Goal: Find specific page/section: Find specific page/section

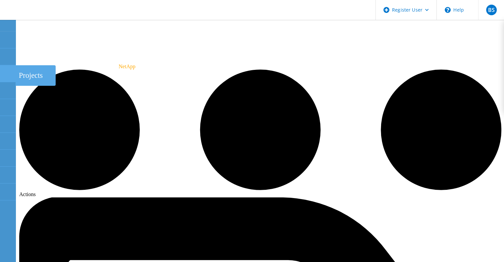
click at [8, 76] on div at bounding box center [8, 74] width 8 height 7
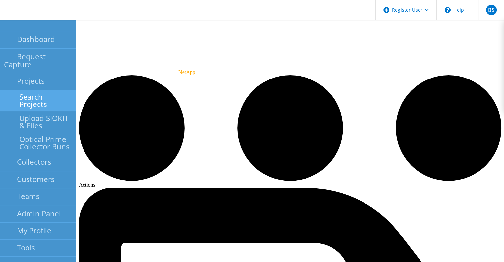
click at [17, 90] on link "Search Projects" at bounding box center [38, 100] width 76 height 21
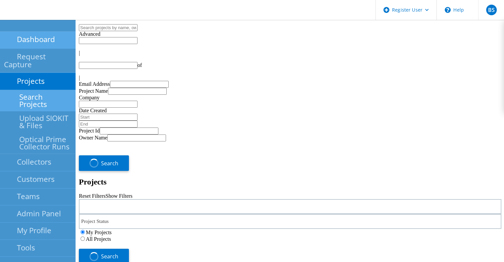
type input "1"
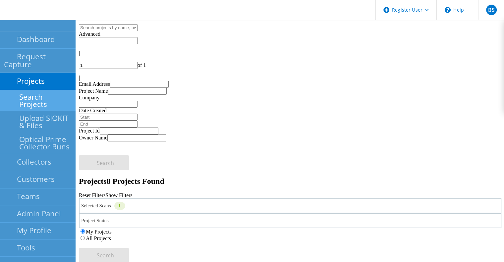
click at [70, 24] on icon at bounding box center [68, 26] width 5 height 6
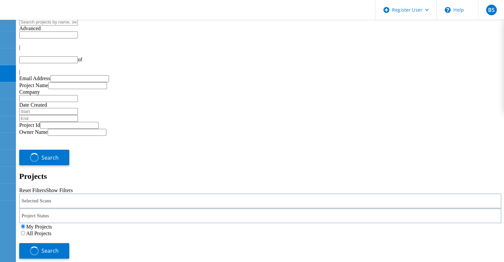
type input "1"
